Goal: Information Seeking & Learning: Find specific fact

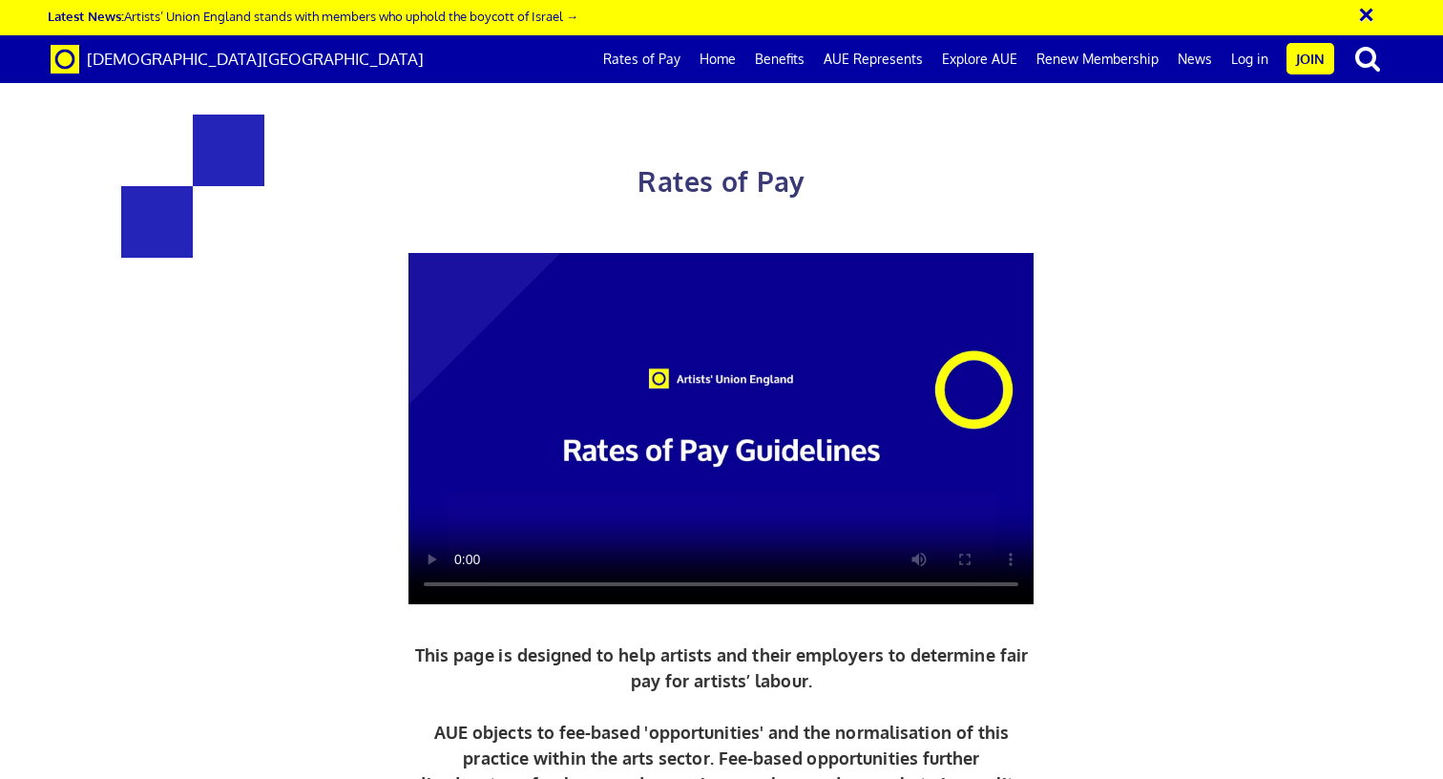
scroll to position [0, 13]
drag, startPoint x: 677, startPoint y: 472, endPoint x: 720, endPoint y: 474, distance: 43.0
copy span "156.38"
